Goal: Task Accomplishment & Management: Complete application form

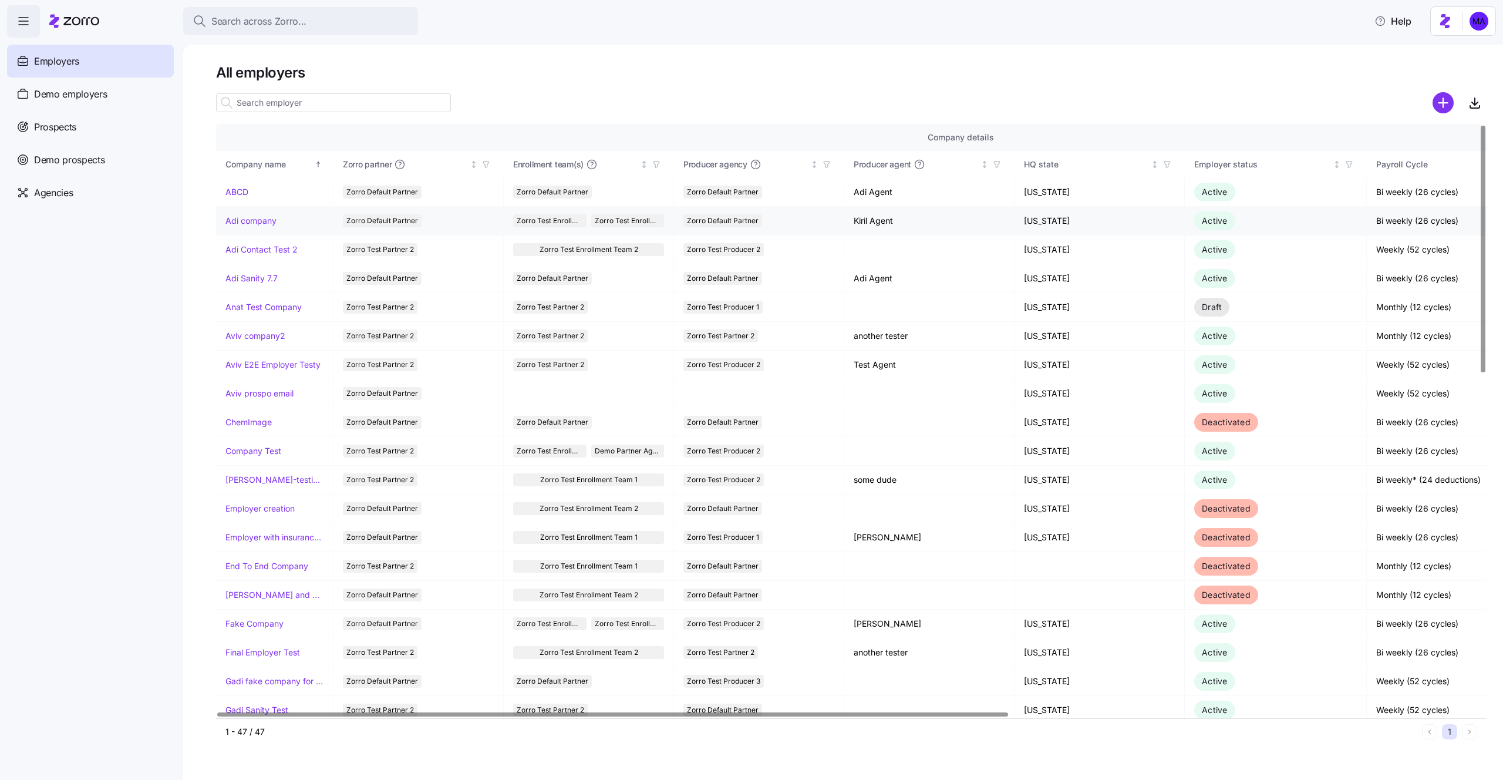
click at [266, 222] on link "Adi company" at bounding box center [251, 221] width 51 height 12
click at [230, 191] on link "ABCD" at bounding box center [237, 192] width 23 height 12
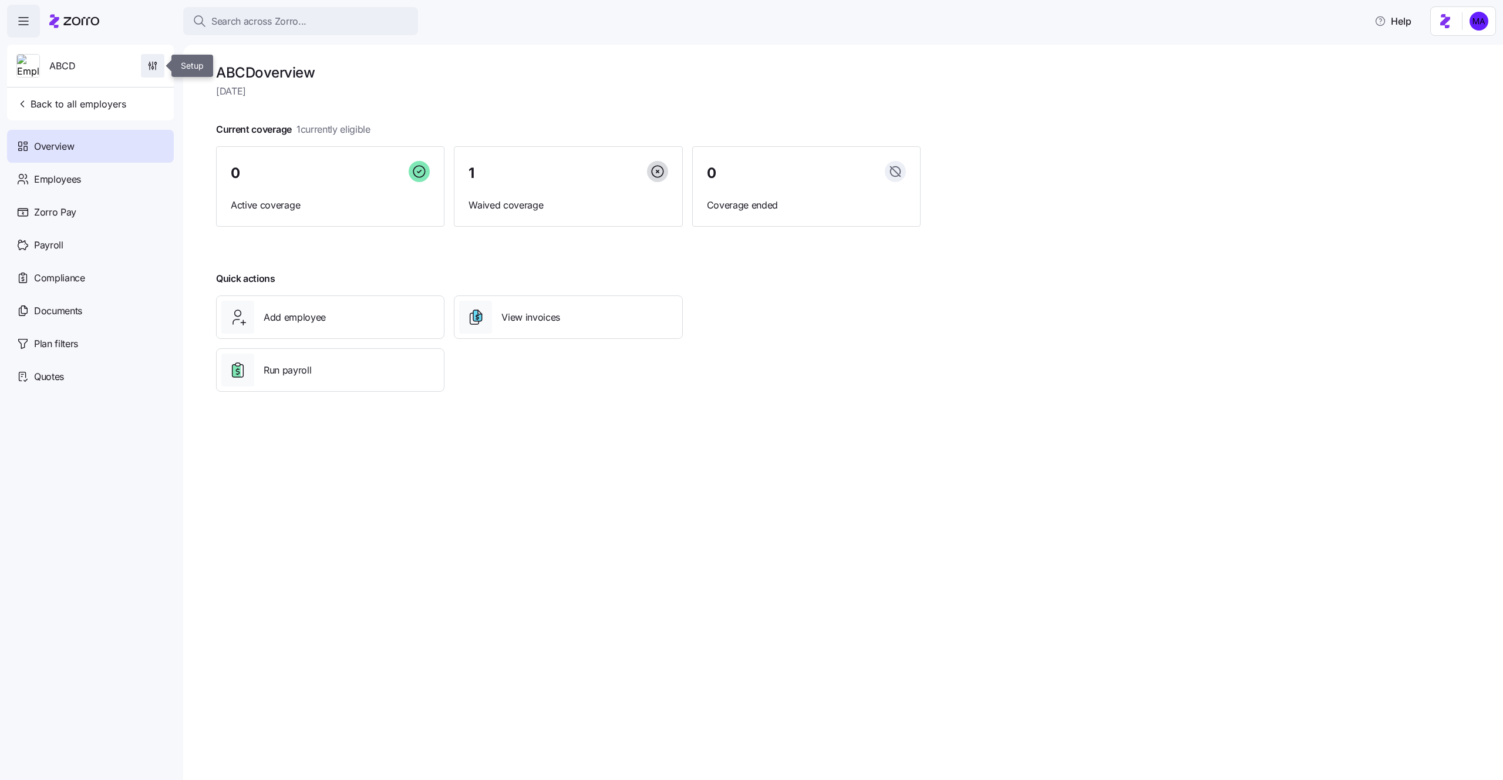
click at [157, 65] on icon "button" at bounding box center [153, 66] width 12 height 12
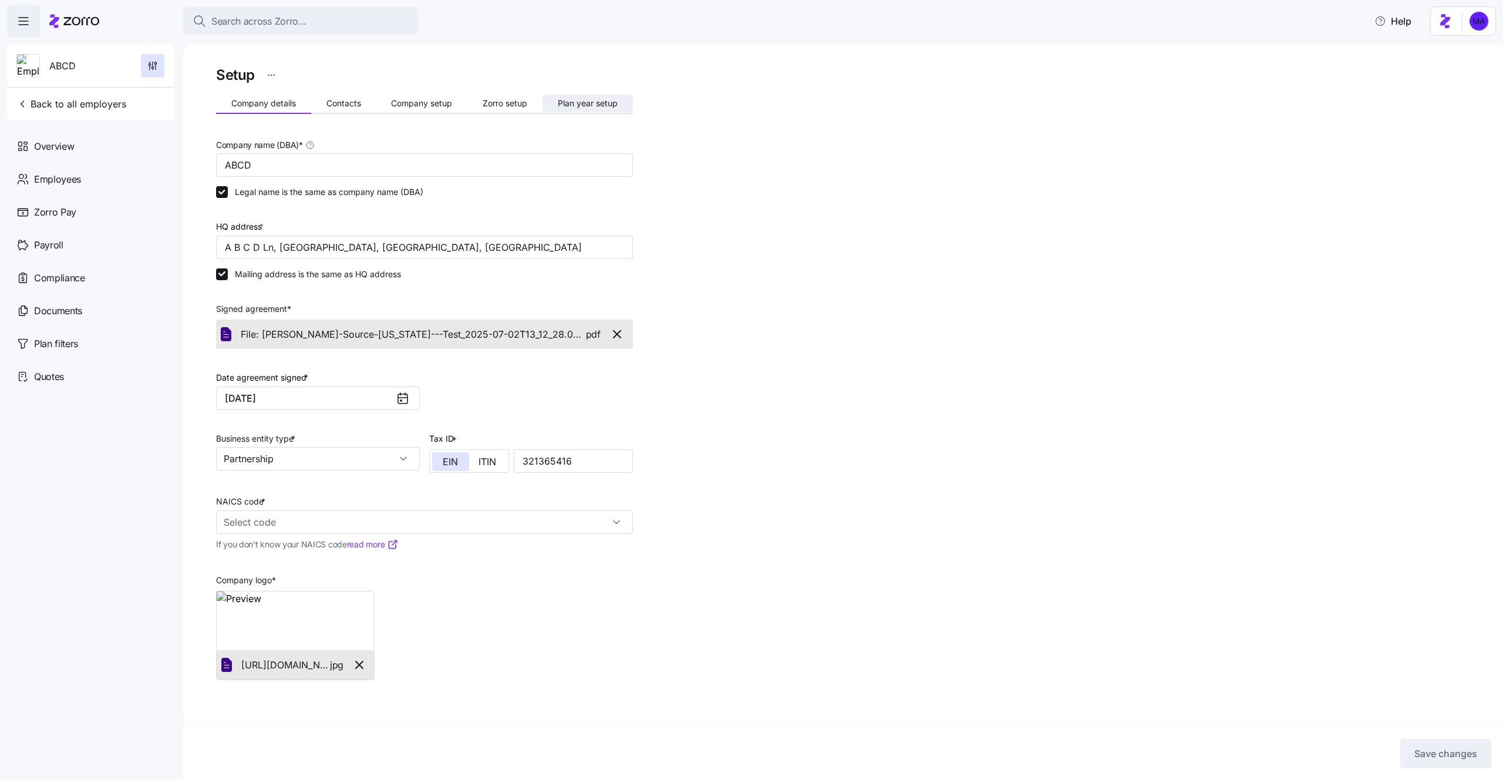
click at [568, 110] on button "Plan year setup" at bounding box center [588, 104] width 90 height 18
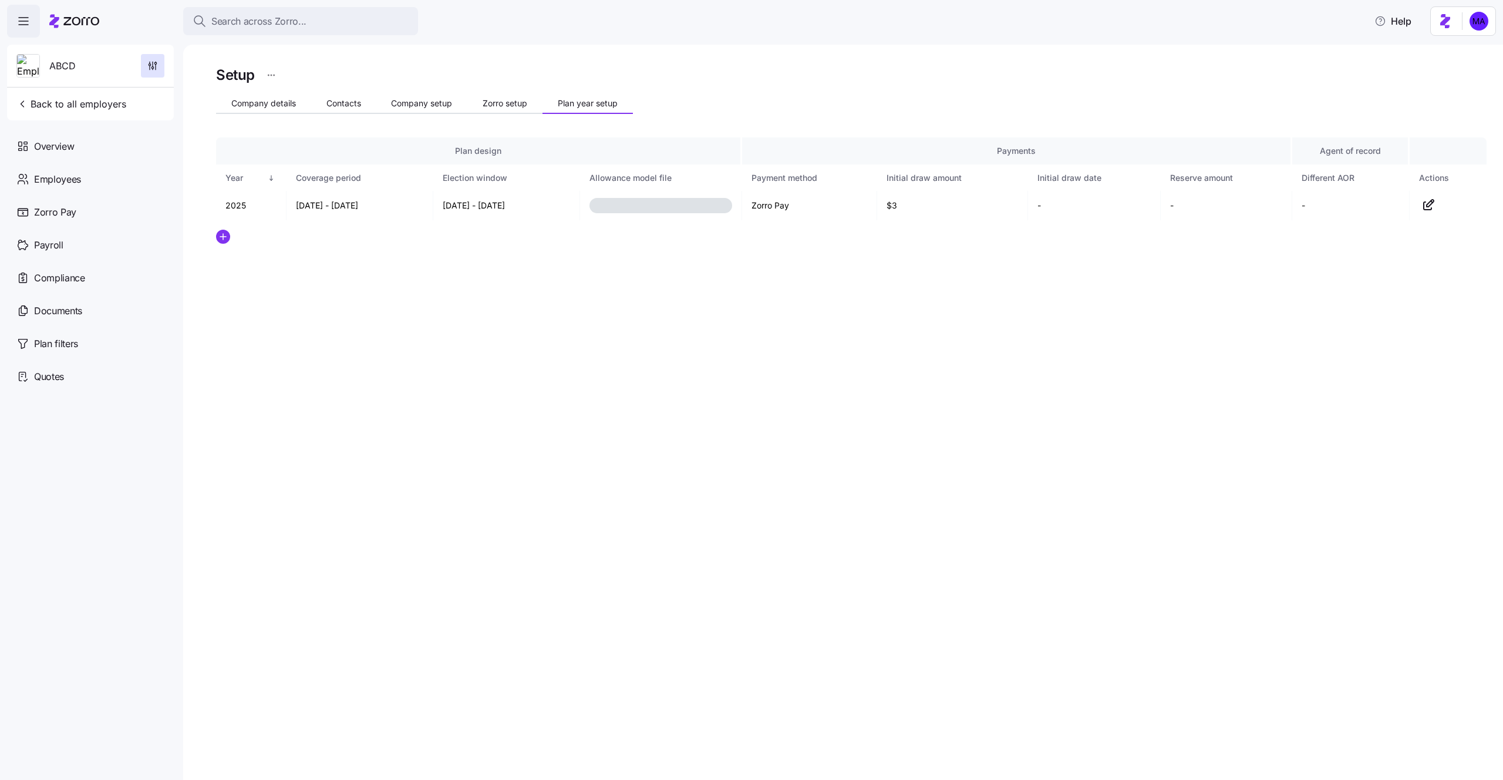
click at [1005, 79] on div "Setup" at bounding box center [851, 74] width 1271 height 23
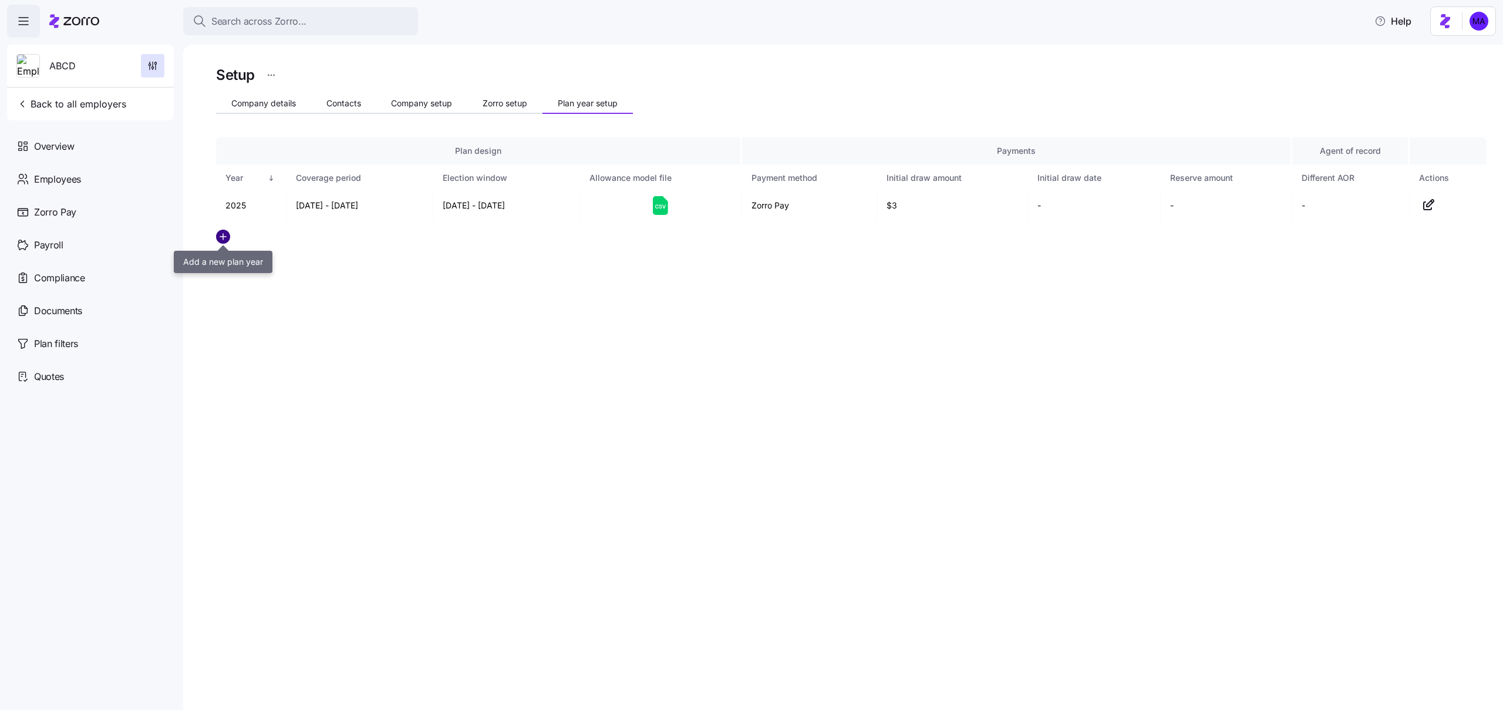
click at [225, 234] on circle "add icon" at bounding box center [223, 236] width 13 height 13
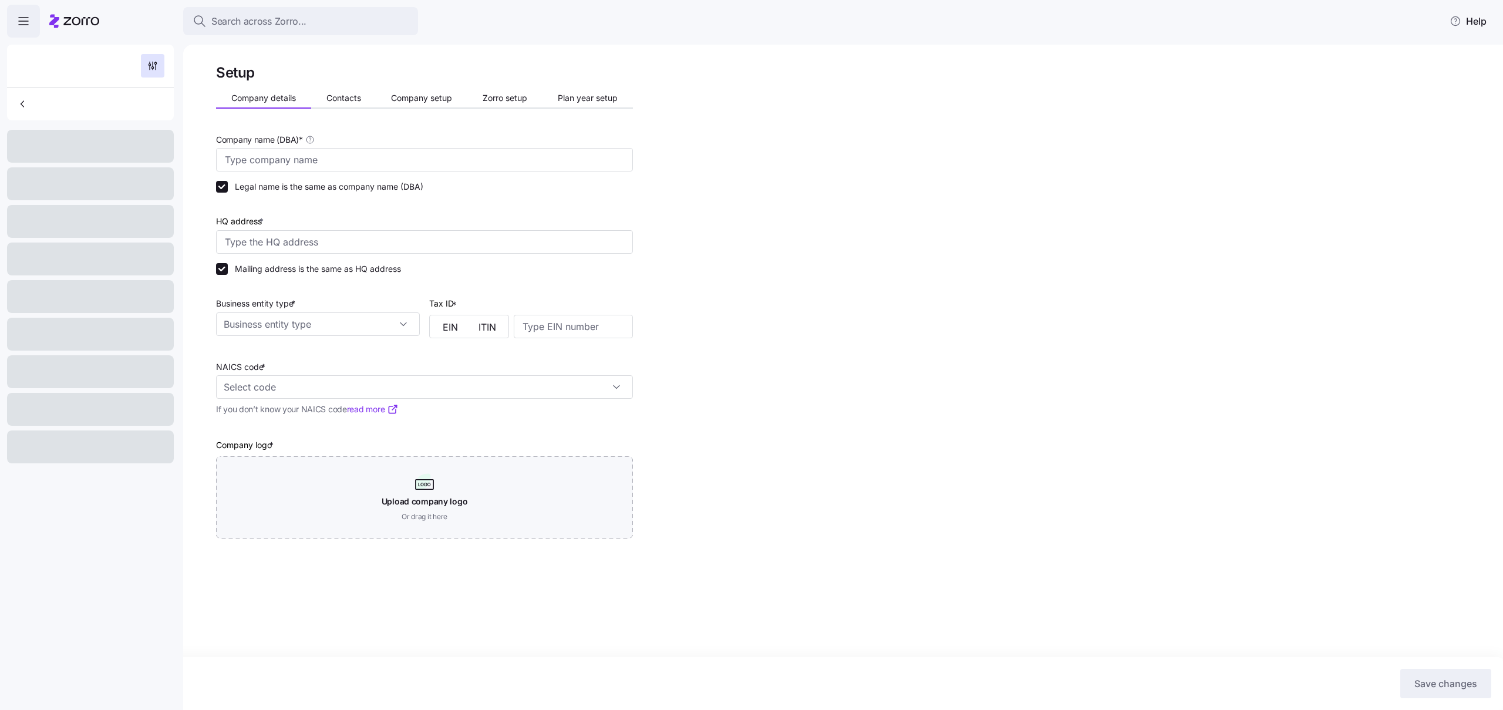
type input "ABCD"
type input "A B C D Ln, Monkton, VT 05473, USA"
type input "321365416"
type input "Partnership"
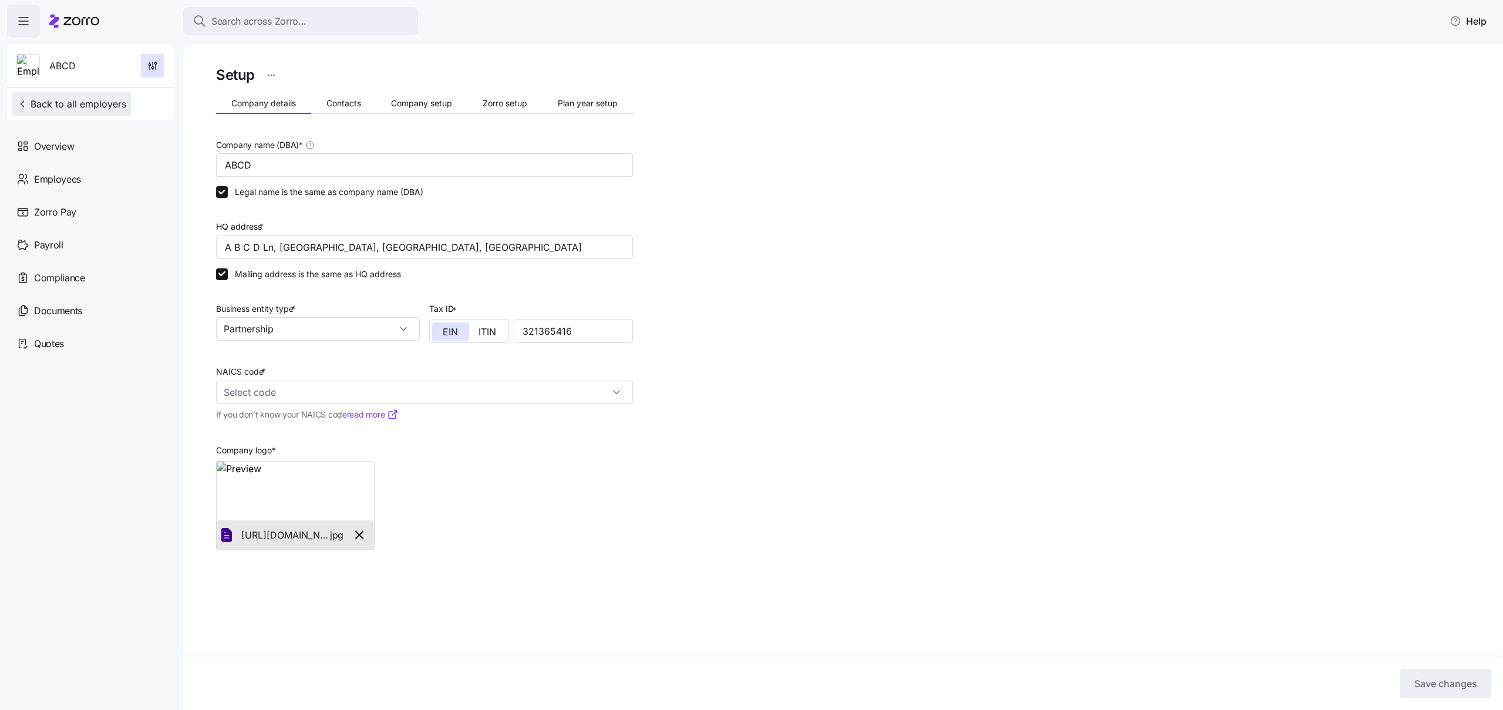
click at [22, 106] on icon "button" at bounding box center [22, 104] width 3 height 6
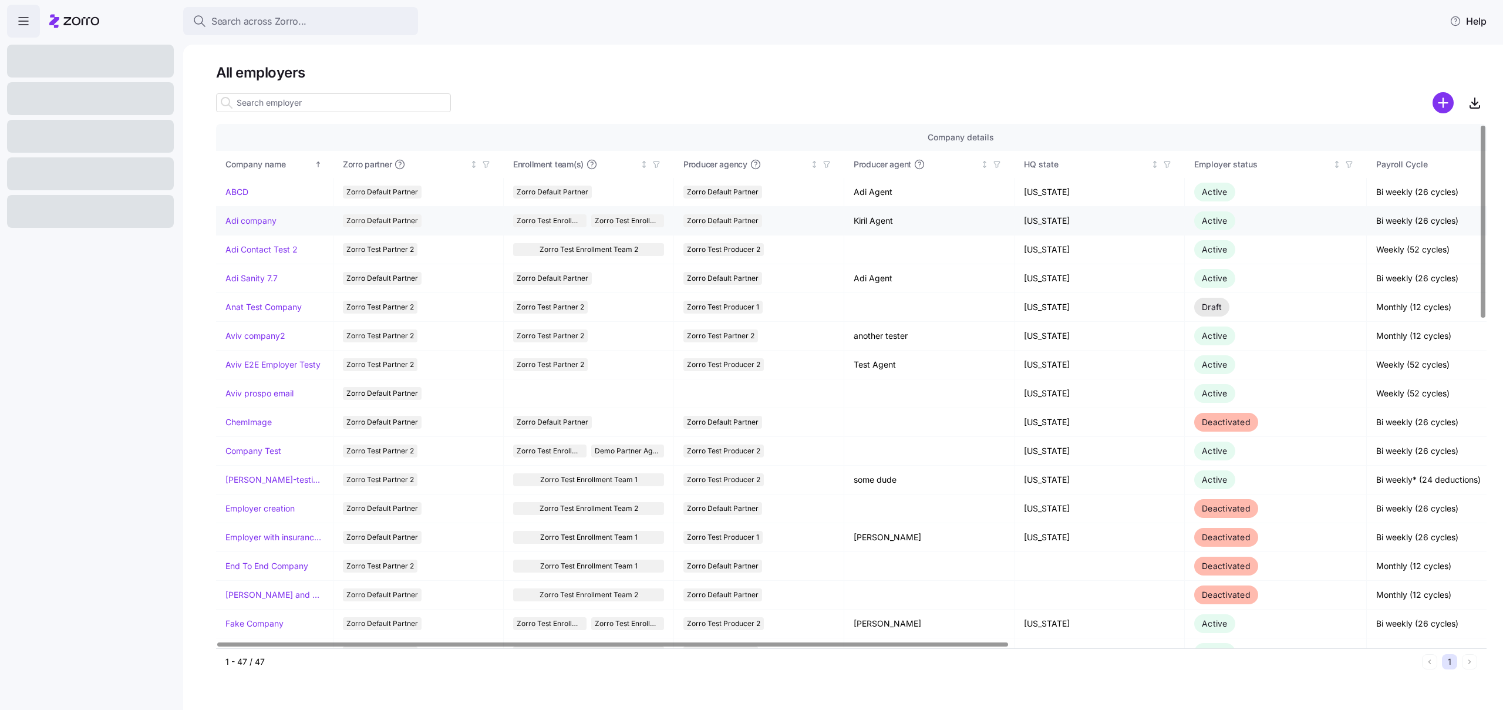
click at [248, 217] on link "Adi company" at bounding box center [251, 221] width 51 height 12
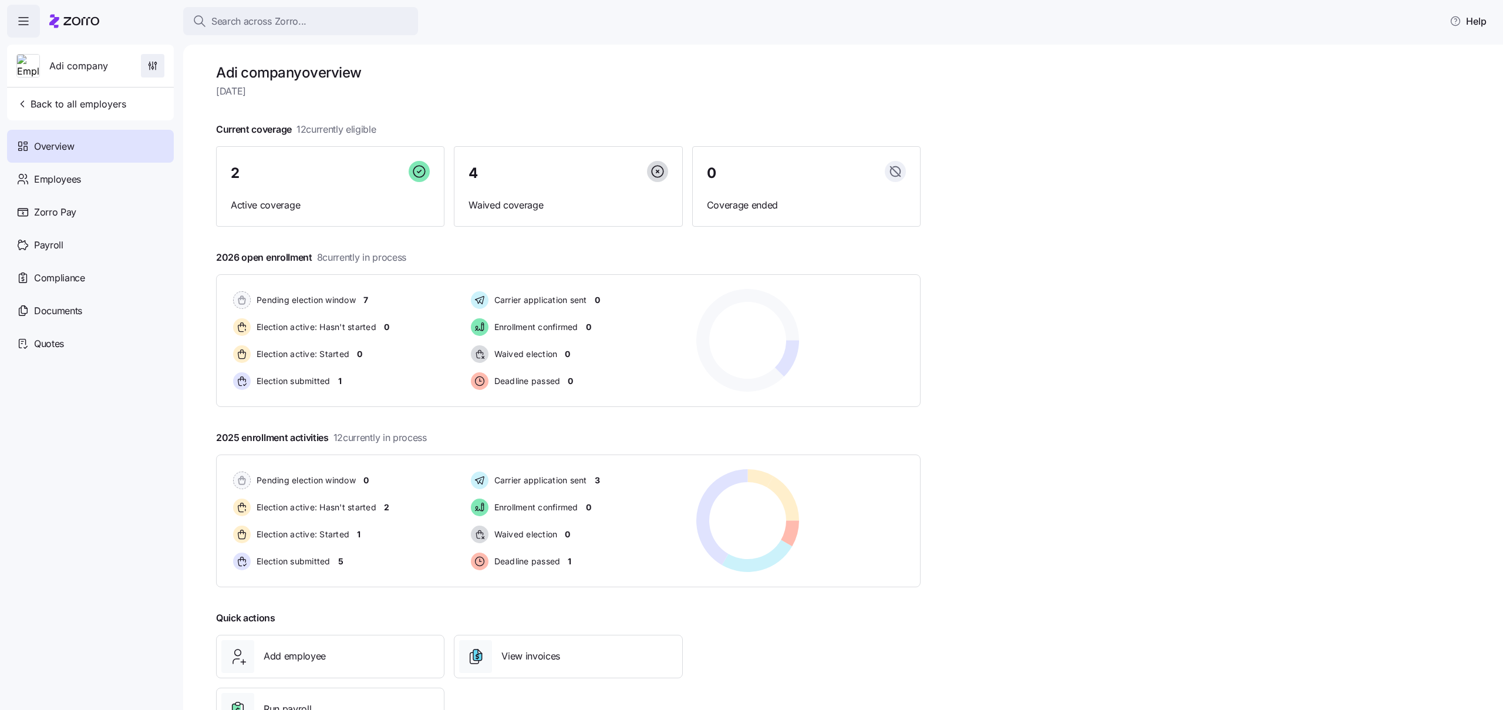
click at [155, 63] on icon "button" at bounding box center [153, 66] width 12 height 12
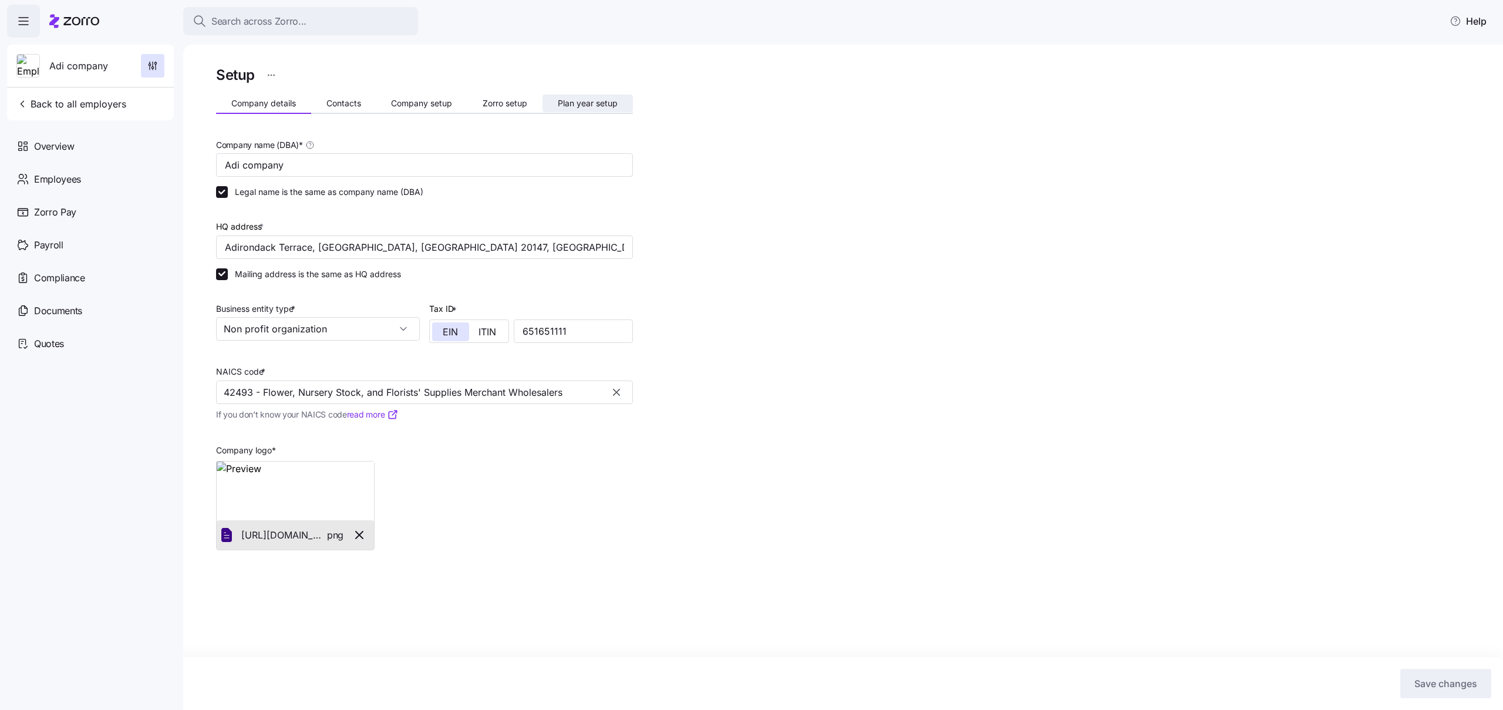
click at [587, 106] on span "Plan year setup" at bounding box center [588, 103] width 60 height 8
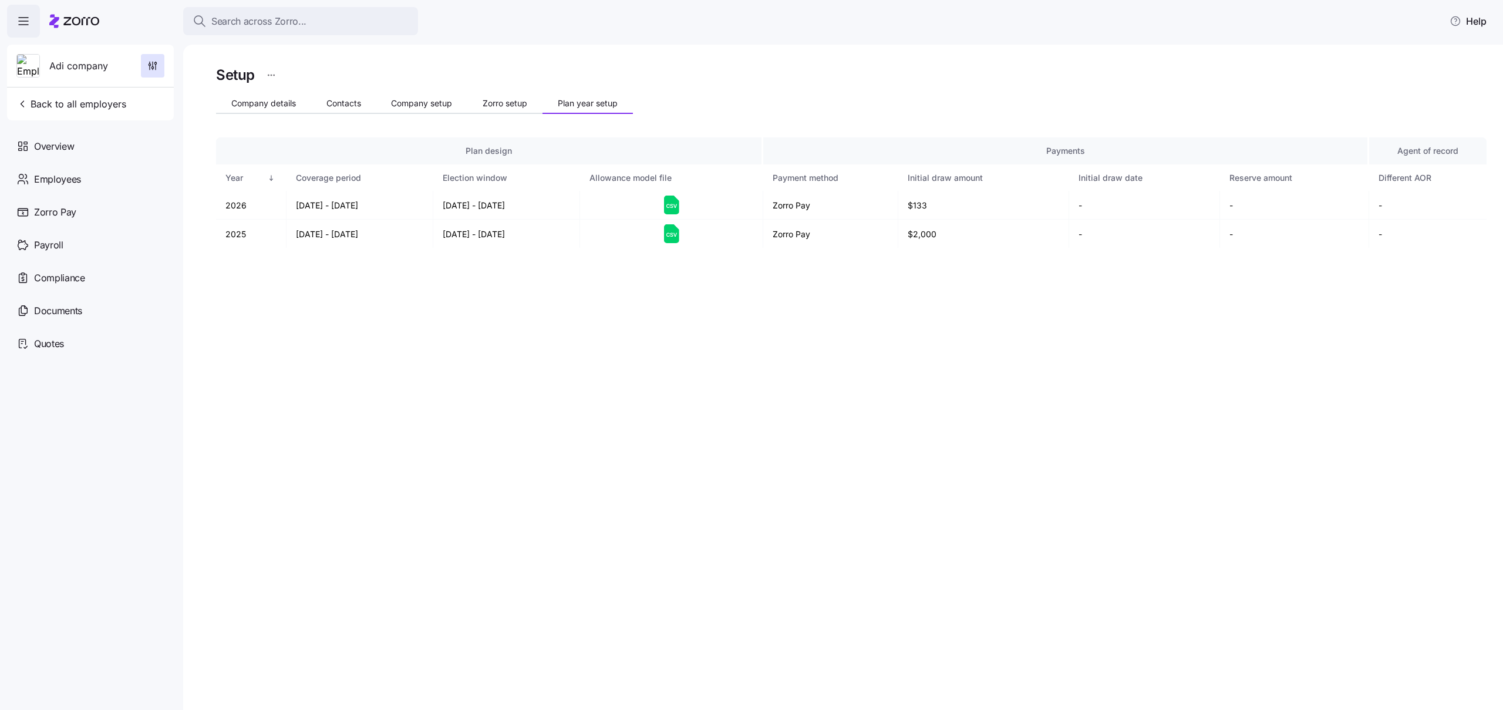
click at [271, 277] on div "Setup Company details Contacts Company setup Zorro setup Plan year setup Plan d…" at bounding box center [851, 183] width 1271 height 241
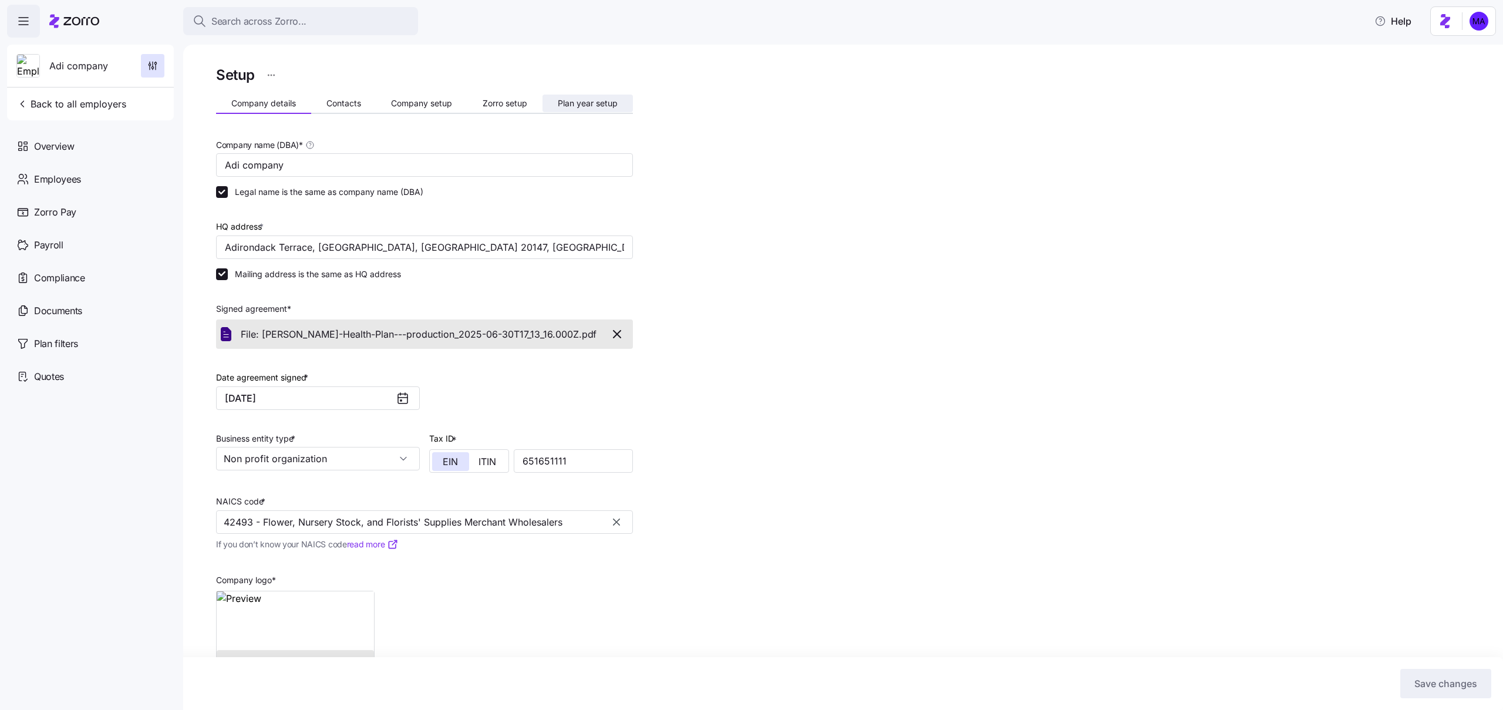
click at [577, 106] on span "Plan year setup" at bounding box center [588, 103] width 60 height 8
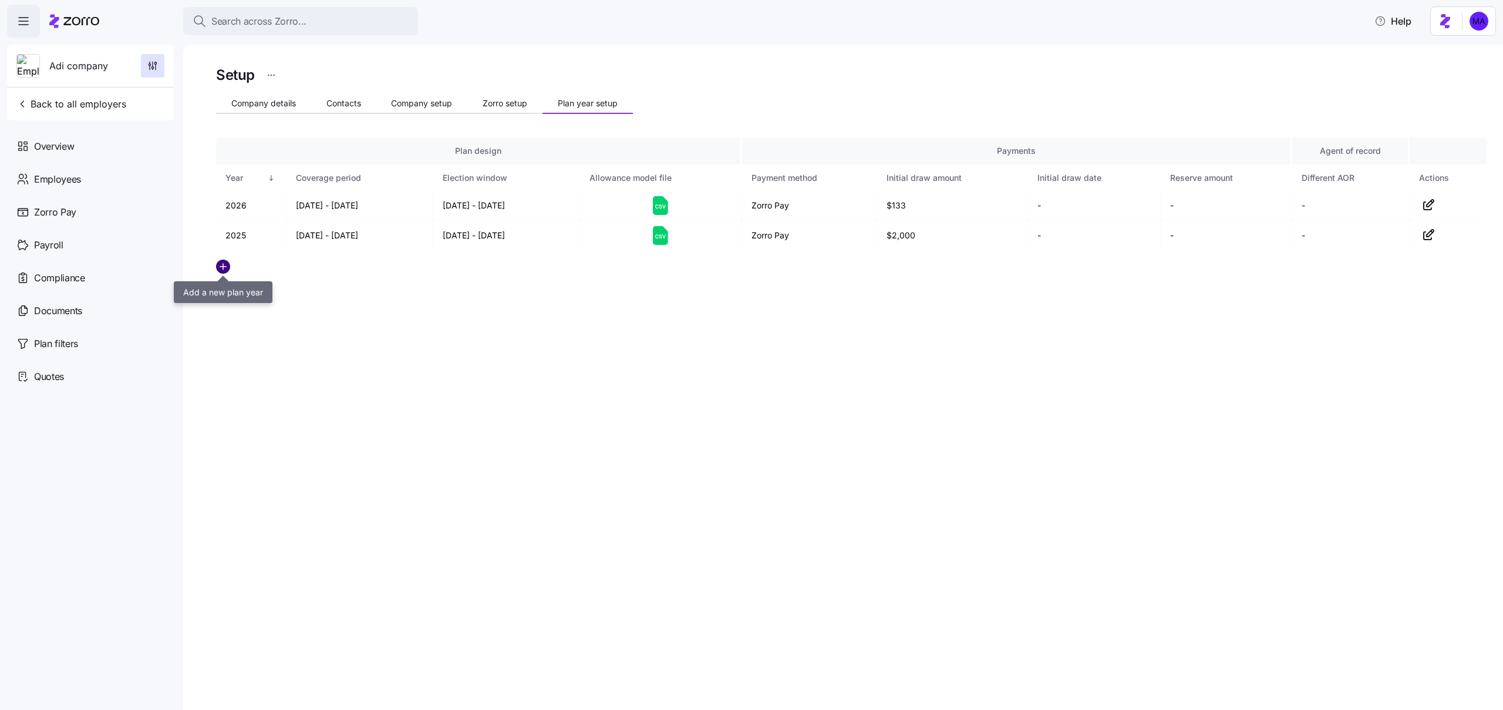
click at [217, 268] on circle "add icon" at bounding box center [223, 266] width 13 height 13
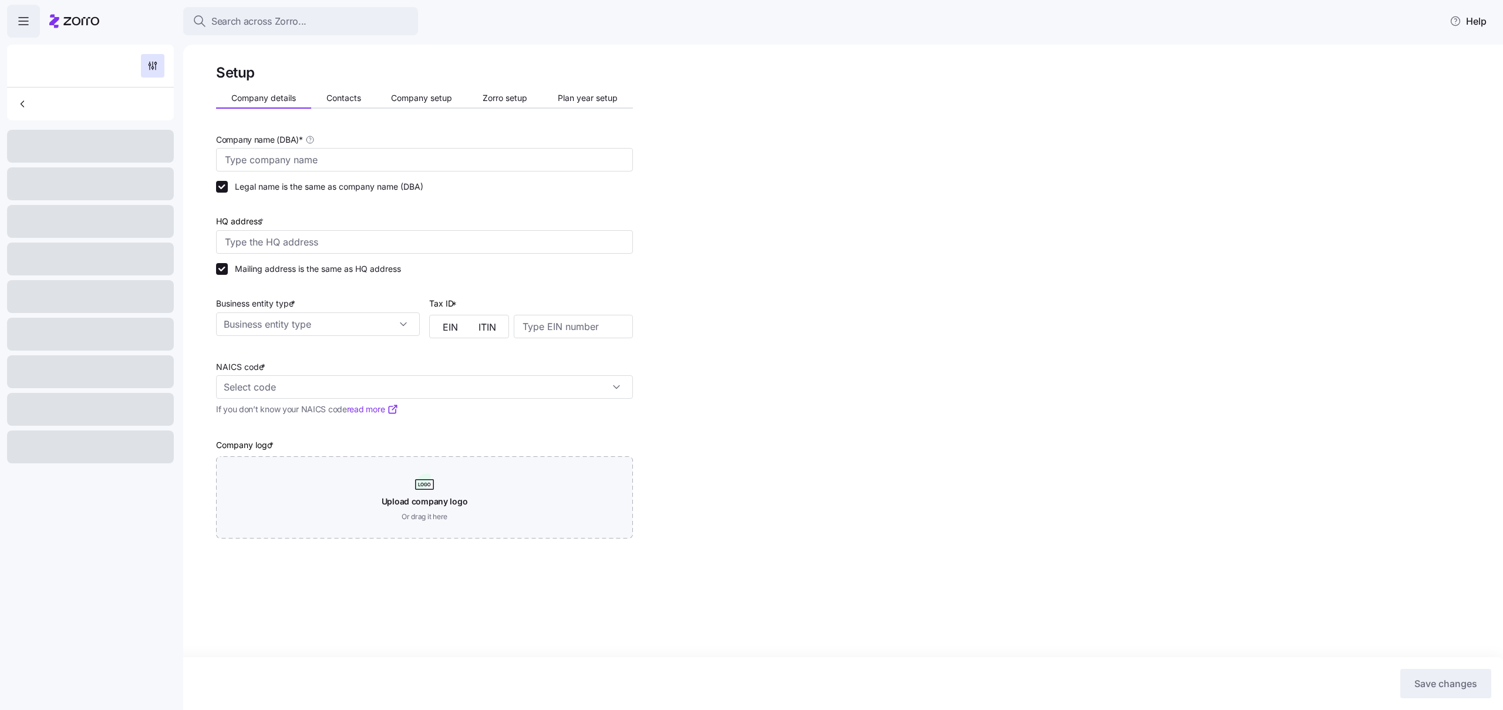
type input "Adi company"
type input "Adirondack Terrace, [GEOGRAPHIC_DATA], [GEOGRAPHIC_DATA] 20147, [GEOGRAPHIC_DAT…"
type input "651651111"
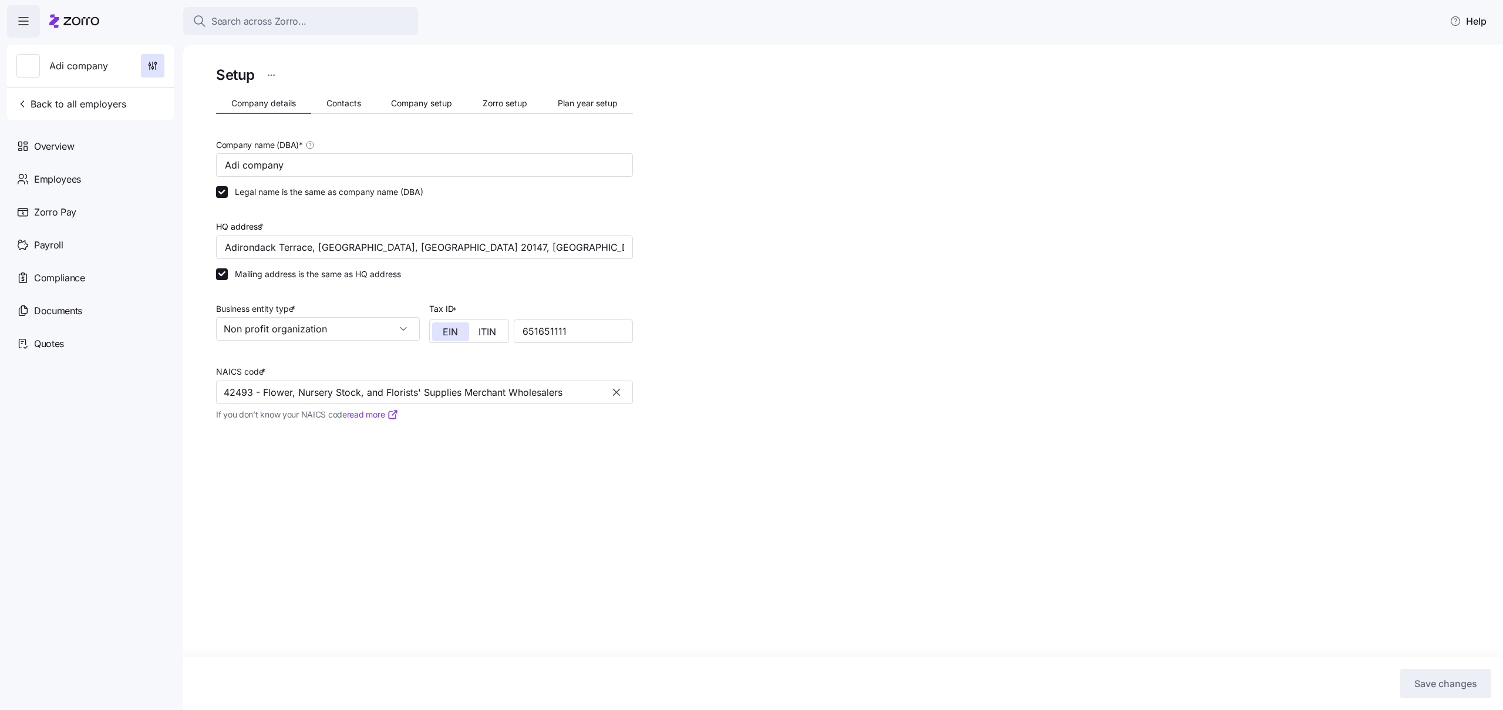
type input "Non profit organization"
type input "42493 - Flower, Nursery Stock, and Florists' Supplies Merchant Wholesalers"
